Goal: Task Accomplishment & Management: Use online tool/utility

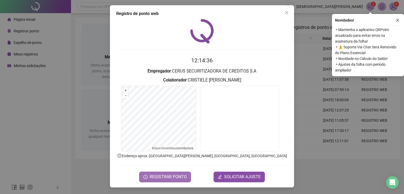
click at [170, 176] on span "REGISTRAR PONTO" at bounding box center [167, 177] width 37 height 6
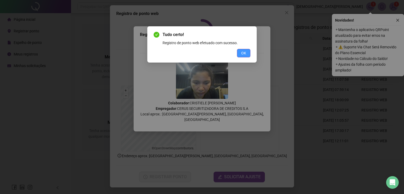
click at [243, 53] on span "OK" at bounding box center [243, 53] width 5 height 6
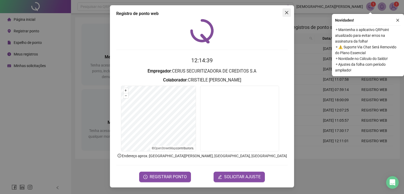
click at [286, 13] on icon "close" at bounding box center [286, 12] width 3 height 3
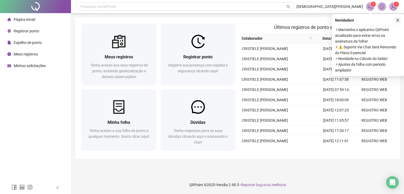
click at [398, 20] on icon "close" at bounding box center [397, 20] width 4 height 4
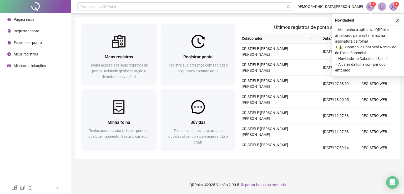
click at [399, 19] on icon "close" at bounding box center [397, 20] width 4 height 4
